Goal: Task Accomplishment & Management: Use online tool/utility

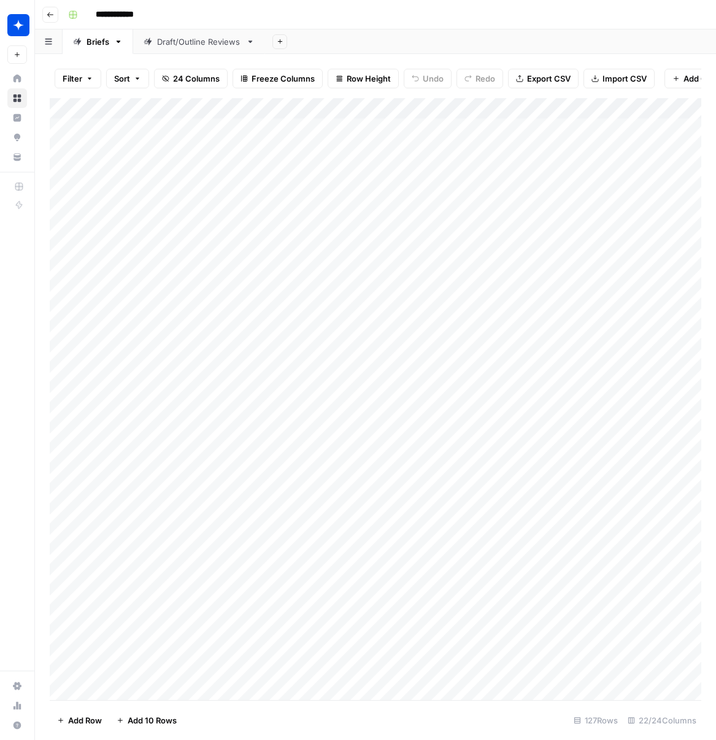
click at [180, 44] on div "Draft/Outline Reviews" at bounding box center [199, 42] width 84 height 12
click at [110, 689] on div "Add Column" at bounding box center [376, 399] width 652 height 602
click at [253, 671] on div "Add Column" at bounding box center [376, 399] width 652 height 602
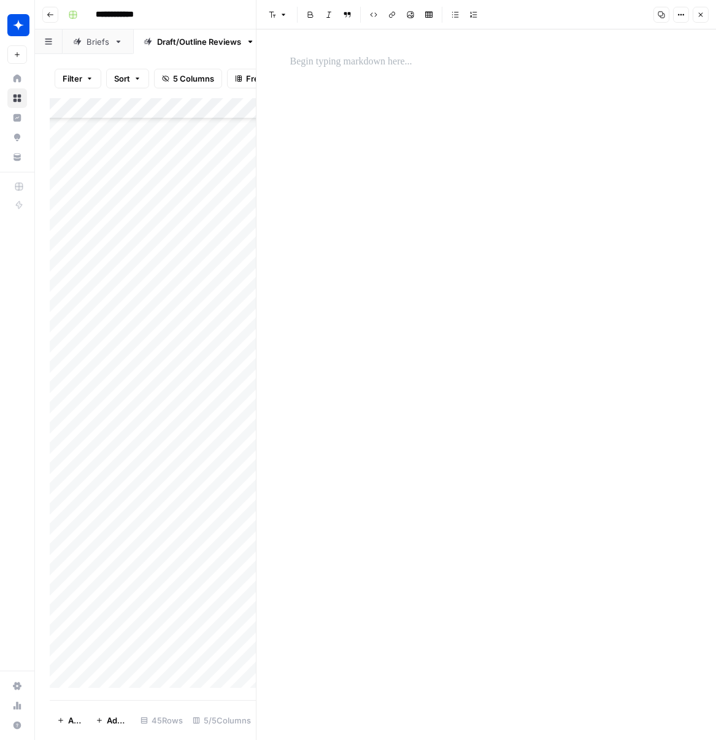
click at [339, 64] on p at bounding box center [486, 62] width 393 height 16
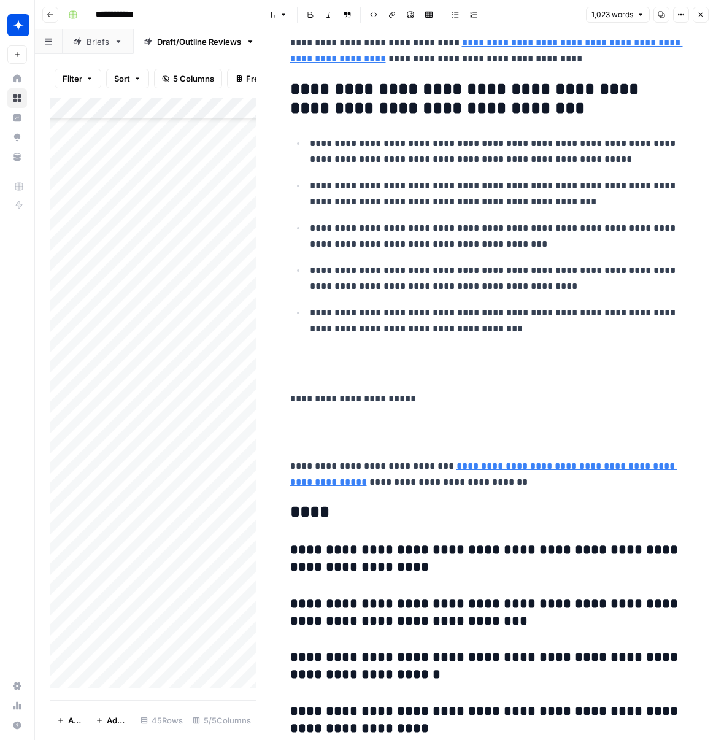
click at [698, 18] on button "Close" at bounding box center [701, 15] width 16 height 16
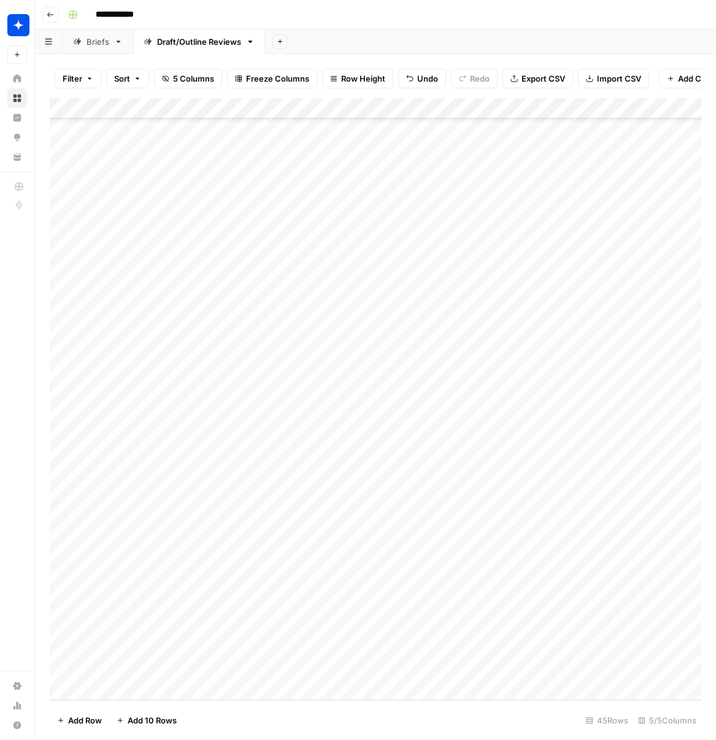
click at [299, 664] on div "Add Column" at bounding box center [376, 399] width 652 height 602
click at [299, 672] on div "Add Column" at bounding box center [376, 399] width 652 height 602
click at [299, 672] on input "text" at bounding box center [335, 673] width 107 height 11
click at [293, 715] on button "Outline" at bounding box center [305, 714] width 37 height 15
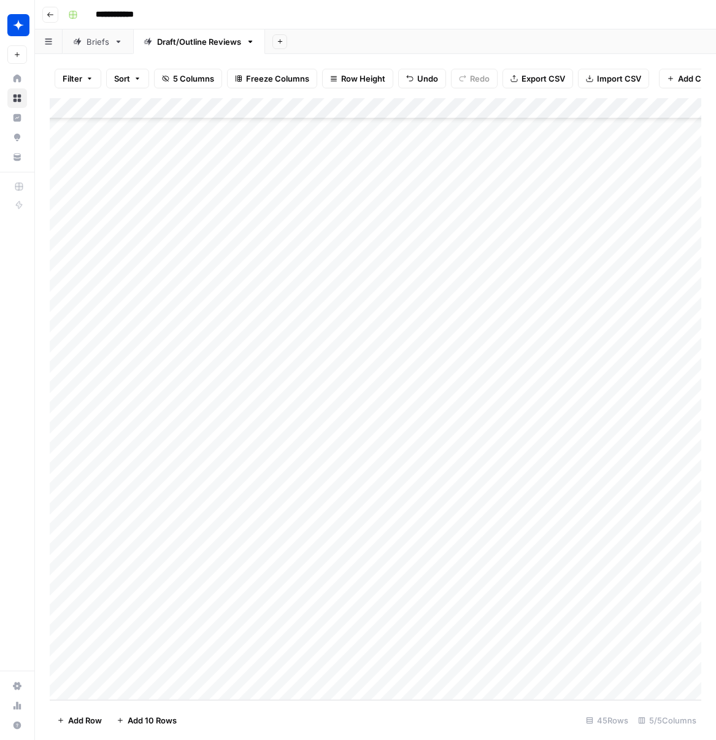
click at [431, 669] on div "Add Column" at bounding box center [376, 399] width 652 height 602
click at [109, 691] on div "Add Column" at bounding box center [376, 399] width 652 height 602
click at [260, 669] on div "Add Column" at bounding box center [376, 399] width 652 height 602
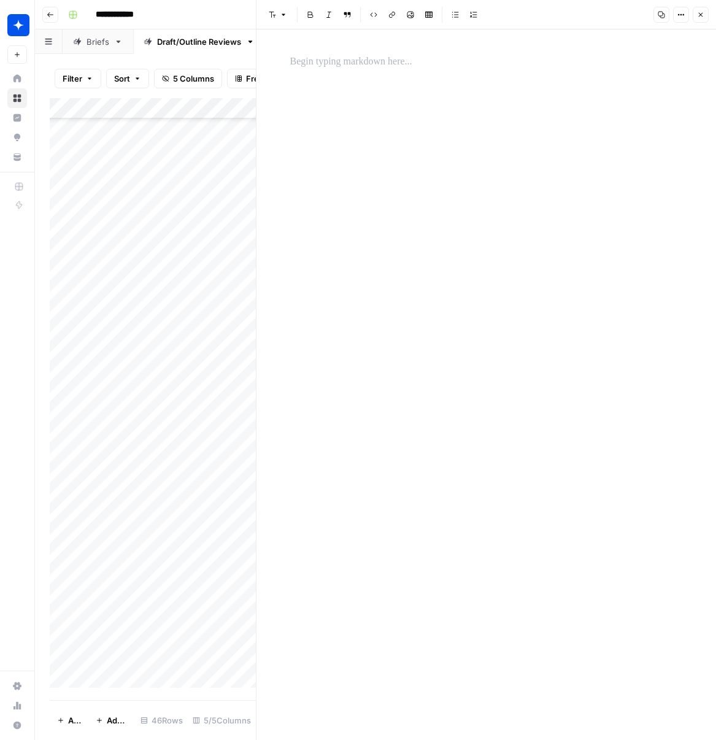
click at [343, 67] on p at bounding box center [486, 62] width 393 height 16
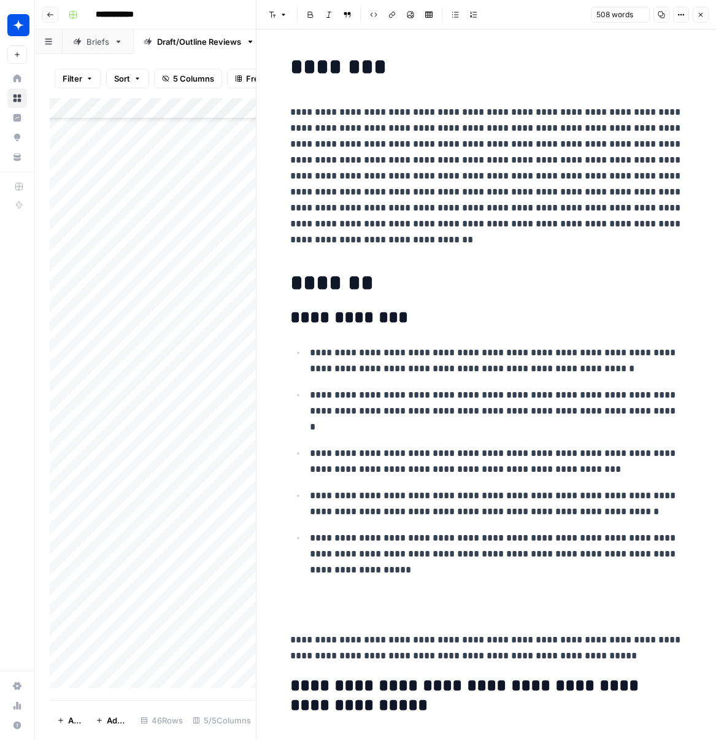
scroll to position [2103, 0]
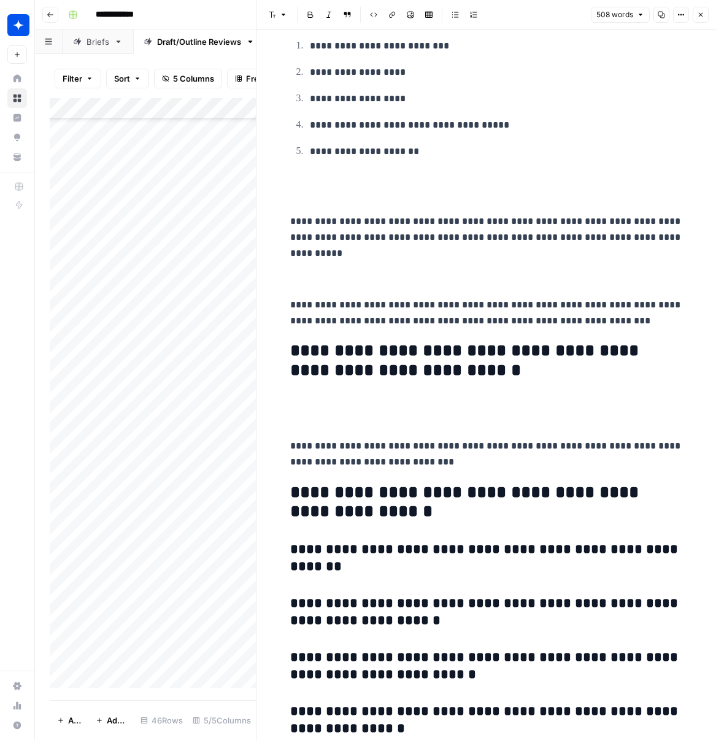
click at [702, 15] on icon "button" at bounding box center [700, 14] width 7 height 7
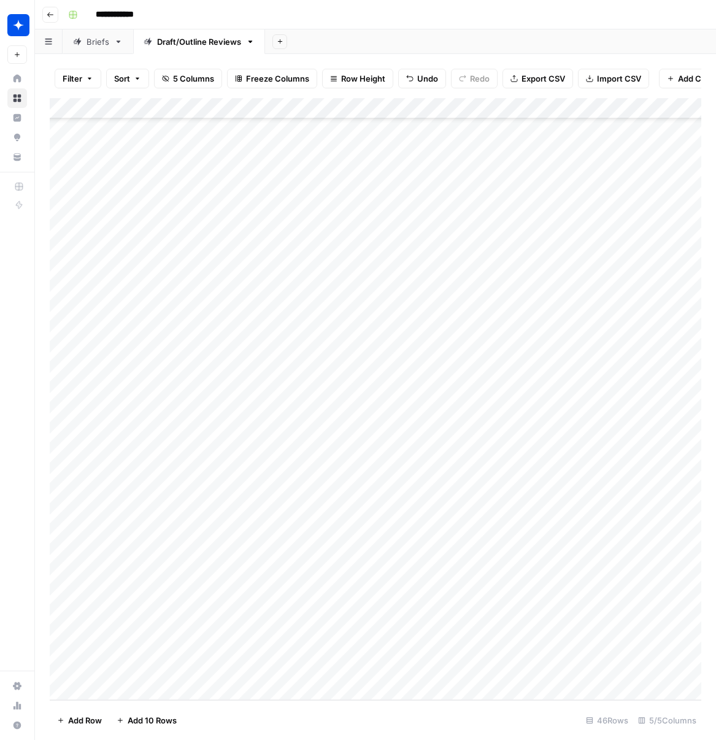
click at [320, 666] on div "Add Column" at bounding box center [376, 399] width 652 height 602
click at [310, 667] on div "Add Column" at bounding box center [376, 399] width 652 height 602
click at [313, 714] on button "Outline" at bounding box center [305, 711] width 37 height 15
click at [437, 668] on div "Add Column" at bounding box center [376, 399] width 652 height 602
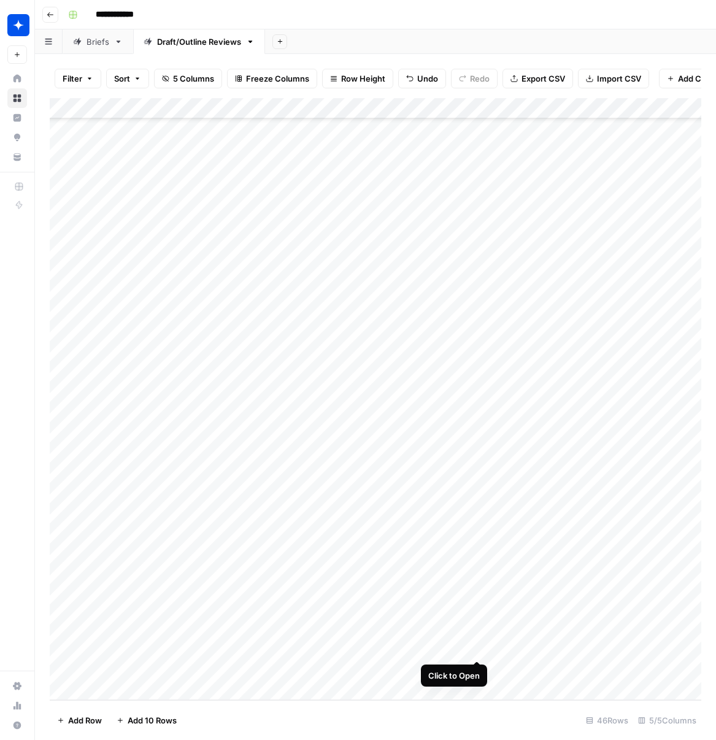
click at [479, 648] on div "Add Column" at bounding box center [376, 399] width 652 height 602
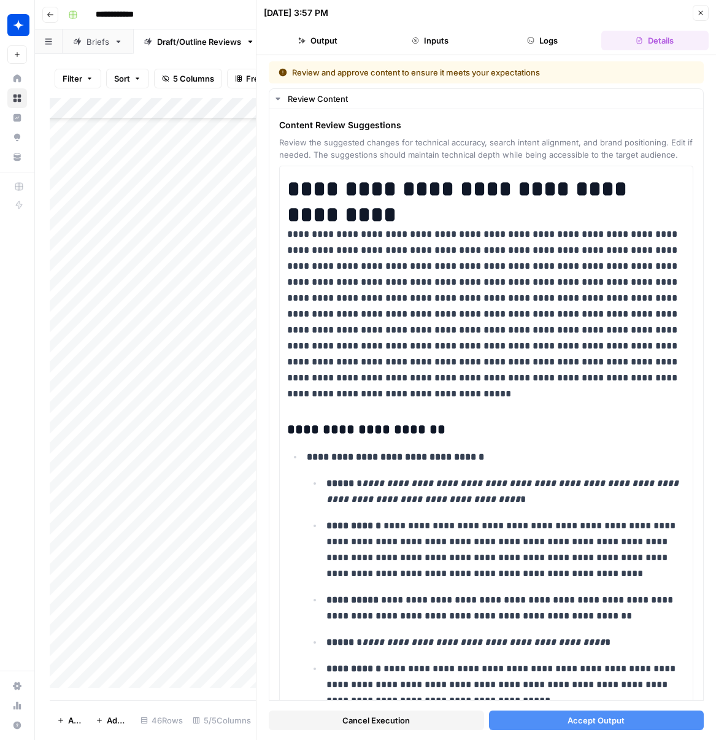
click at [566, 719] on button "Accept Output" at bounding box center [596, 720] width 215 height 20
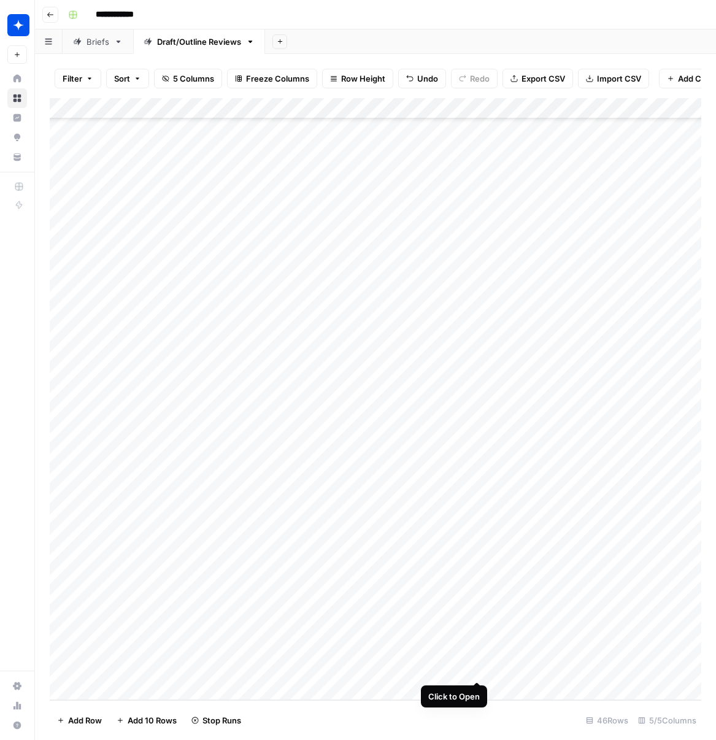
click at [478, 667] on div "Add Column" at bounding box center [376, 399] width 652 height 602
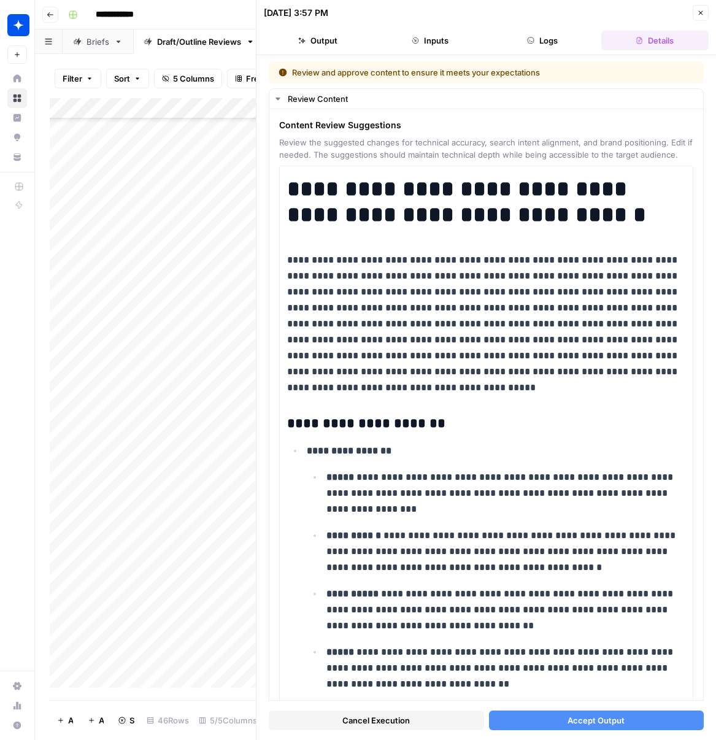
click at [570, 715] on span "Accept Output" at bounding box center [596, 720] width 57 height 12
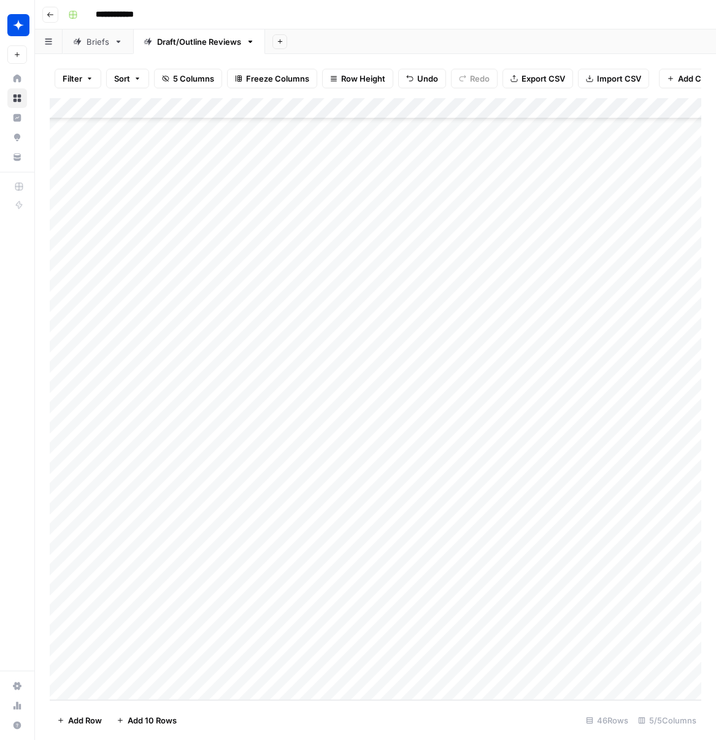
click at [663, 672] on div "Add Column" at bounding box center [376, 399] width 652 height 602
click at [696, 668] on div "Add Column" at bounding box center [376, 399] width 652 height 602
click at [696, 646] on div "Add Column" at bounding box center [376, 399] width 652 height 602
